Goal: Information Seeking & Learning: Check status

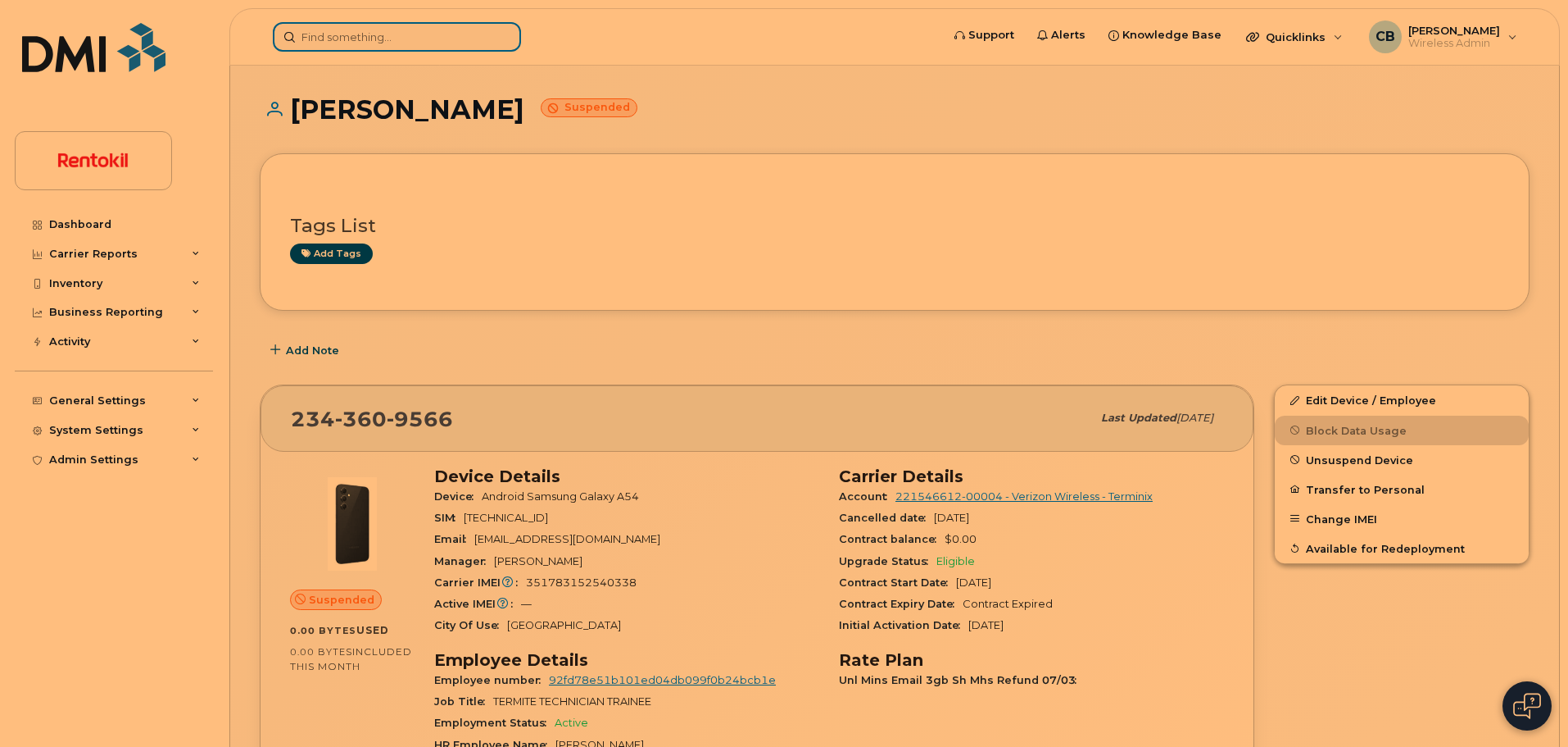
click at [412, 37] on input at bounding box center [396, 37] width 248 height 29
paste input "8503982509"
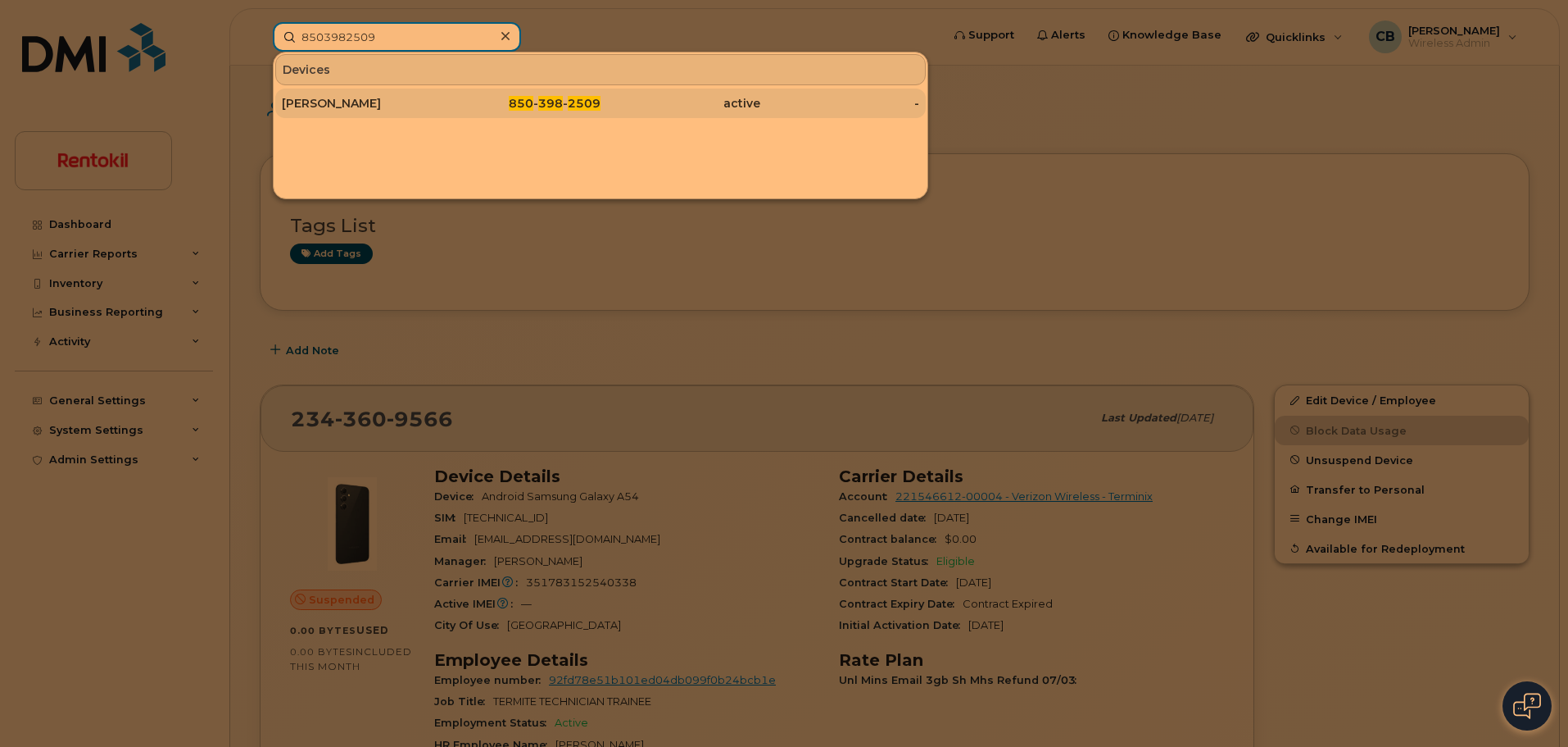
type input "8503982509"
click at [369, 106] on div "[PERSON_NAME]" at bounding box center [362, 103] width 160 height 16
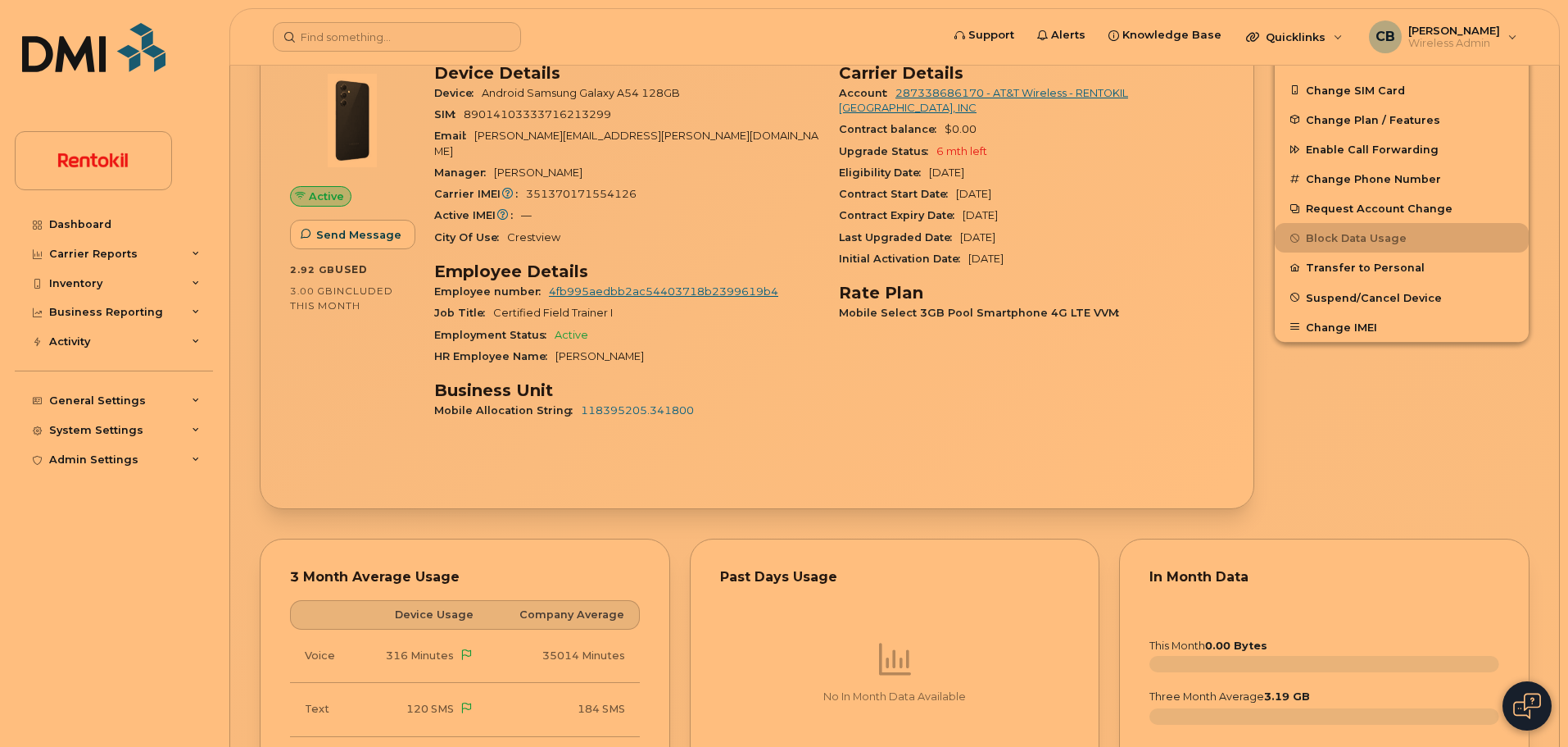
scroll to position [628, 0]
